Goal: Go to known website: Access a specific website the user already knows

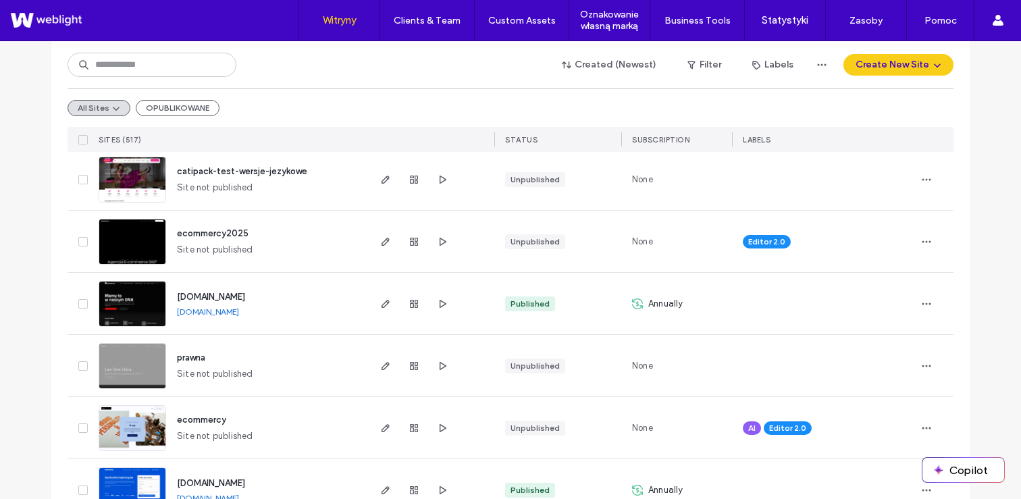
scroll to position [677, 0]
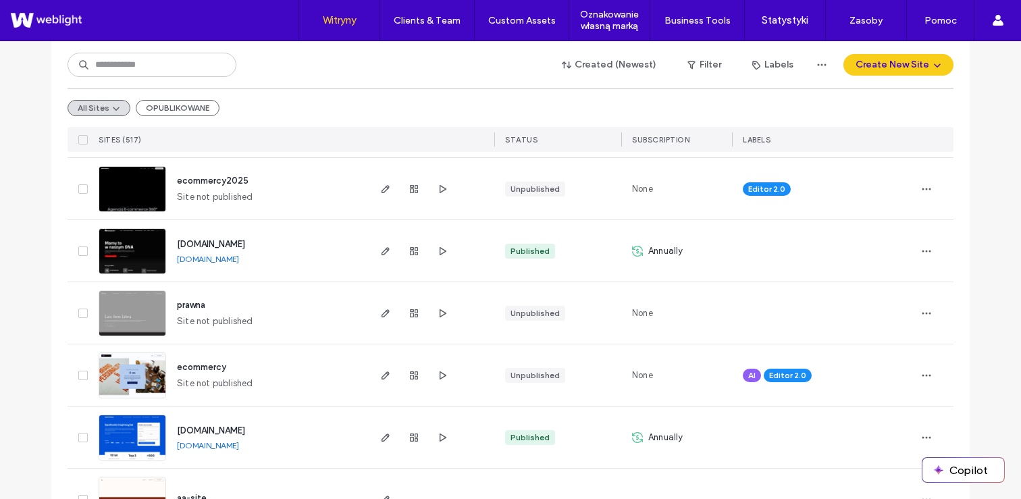
click at [239, 263] on link "[DOMAIN_NAME]" at bounding box center [208, 259] width 62 height 10
click at [227, 258] on link "[DOMAIN_NAME]" at bounding box center [208, 259] width 62 height 10
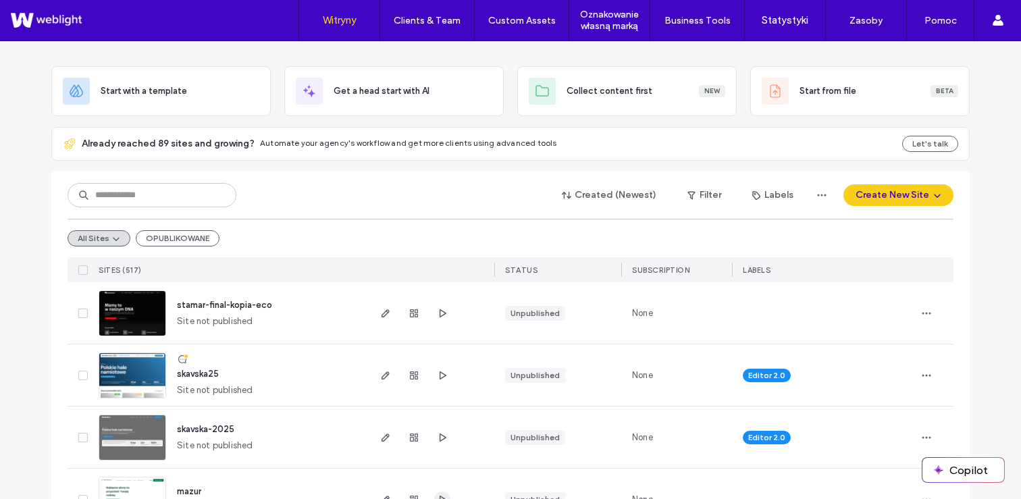
scroll to position [0, 0]
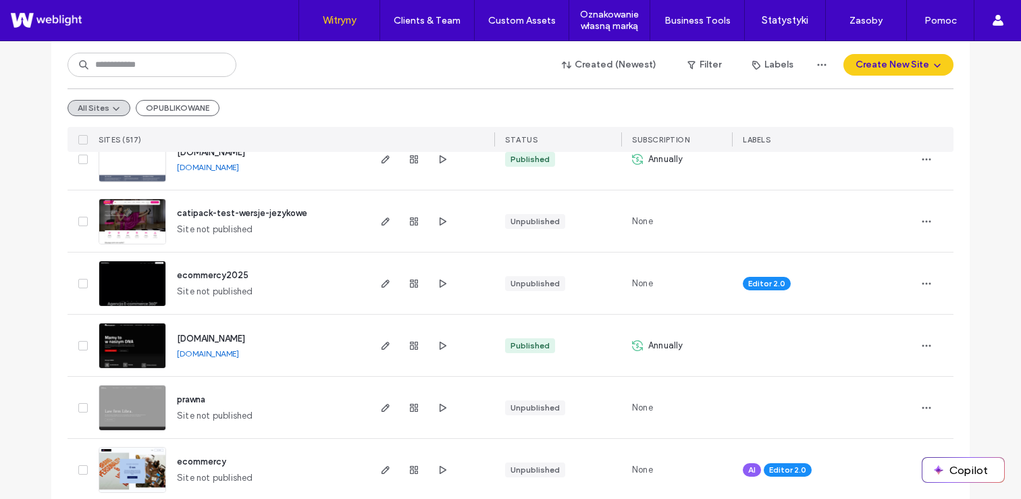
scroll to position [544, 0]
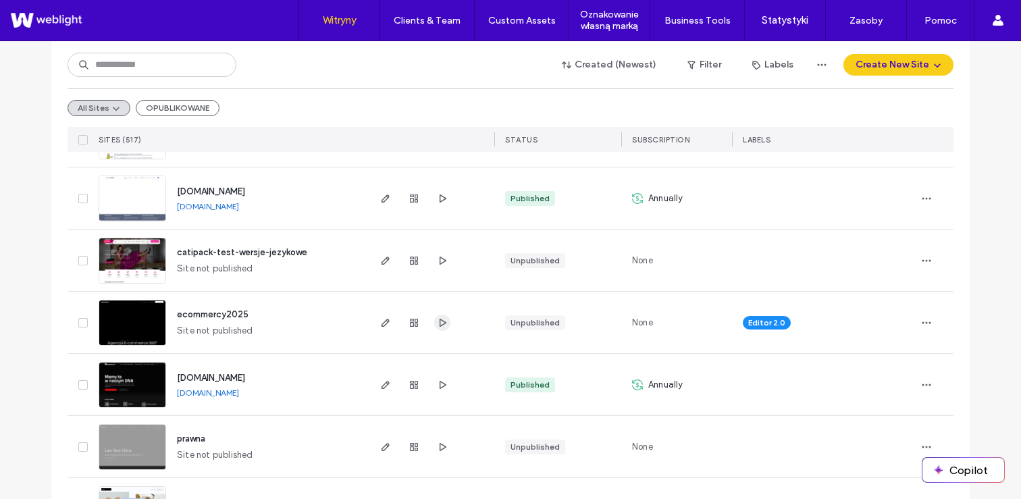
click at [441, 324] on icon "button" at bounding box center [442, 322] width 11 height 11
